Goal: Information Seeking & Learning: Learn about a topic

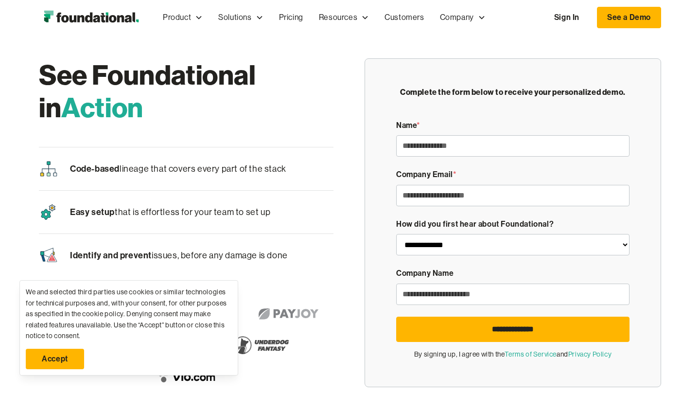
click at [61, 358] on link "Accept" at bounding box center [55, 359] width 58 height 20
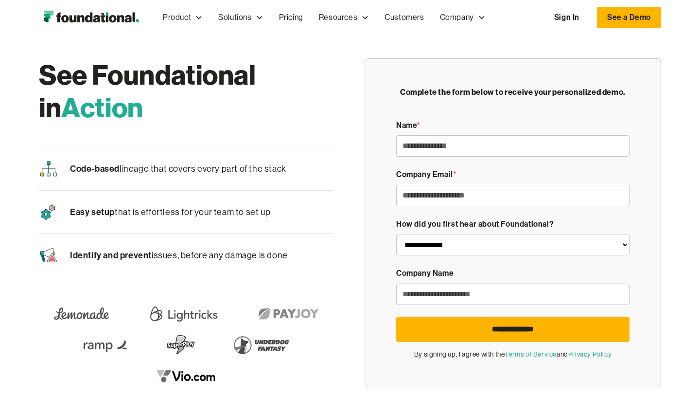
click at [159, 216] on p "Easy setup that is effortless for your team to set up" at bounding box center [170, 212] width 200 height 15
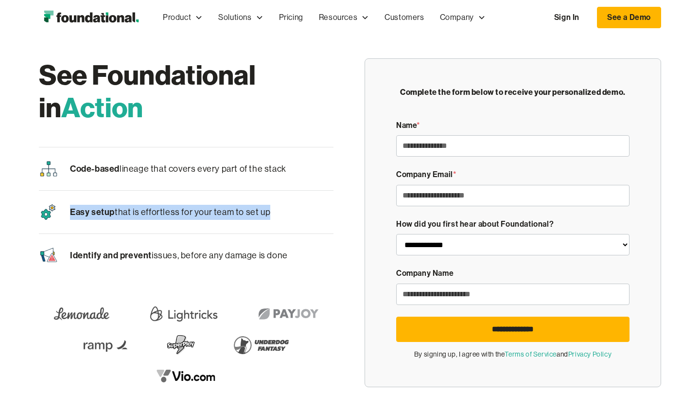
click at [159, 216] on p "Easy setup that is effortless for your team to set up" at bounding box center [170, 212] width 200 height 15
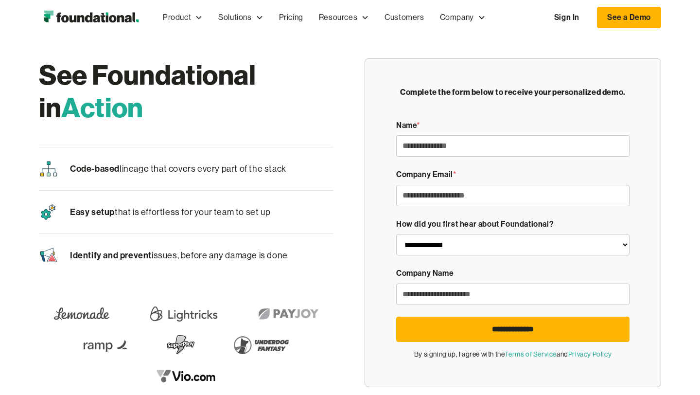
click at [147, 256] on span "Identify and prevent" at bounding box center [111, 254] width 82 height 11
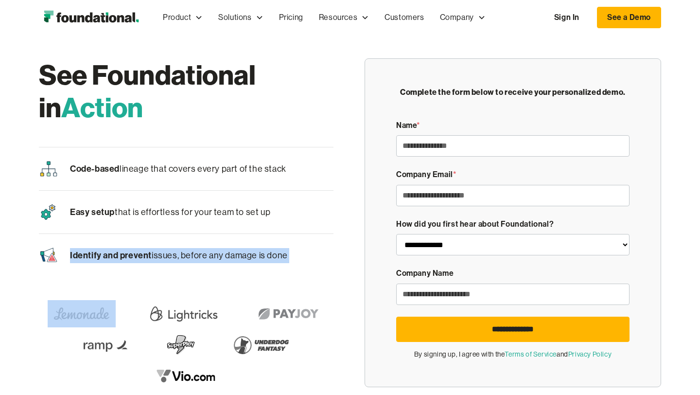
click at [147, 256] on span "Identify and prevent" at bounding box center [111, 254] width 82 height 11
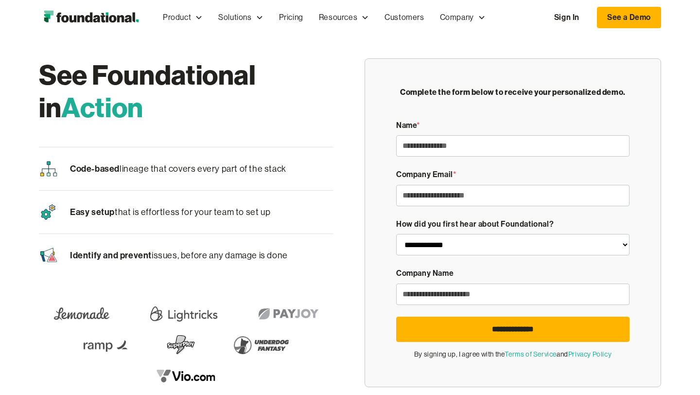
click at [185, 234] on div "Identify and prevent issues, before any damage is done" at bounding box center [186, 255] width 295 height 43
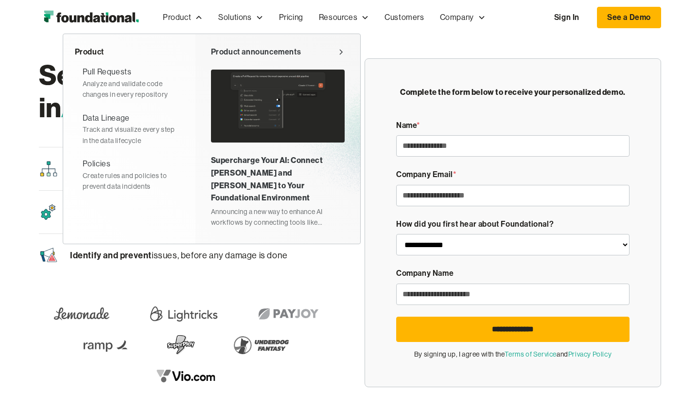
click at [264, 114] on img at bounding box center [278, 106] width 134 height 73
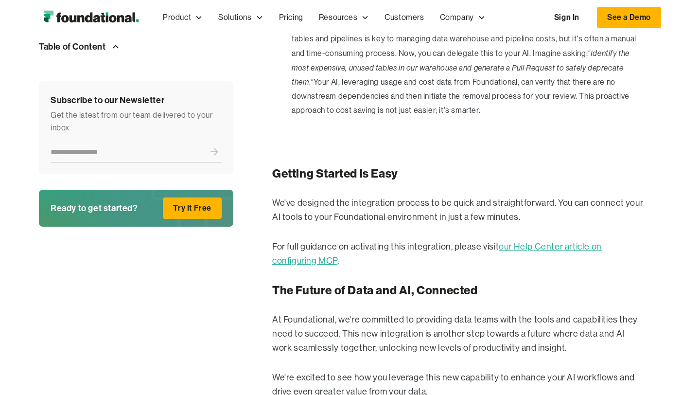
scroll to position [1011, 0]
